Goal: Information Seeking & Learning: Learn about a topic

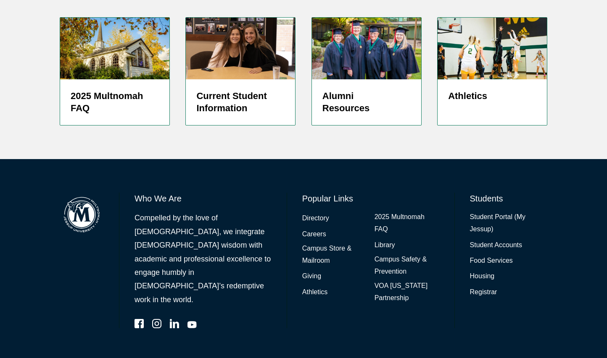
scroll to position [2212, 0]
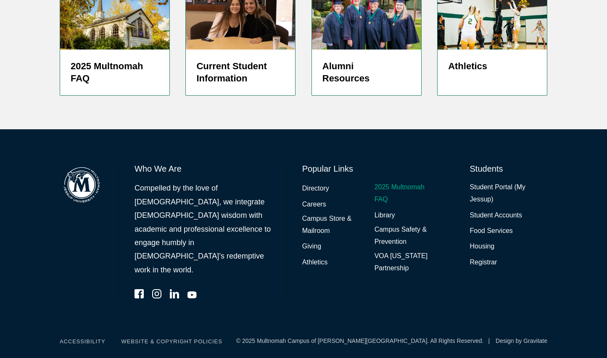
click at [397, 206] on link "2025 Multnomah FAQ" at bounding box center [406, 193] width 65 height 24
